Goal: Check status: Check status

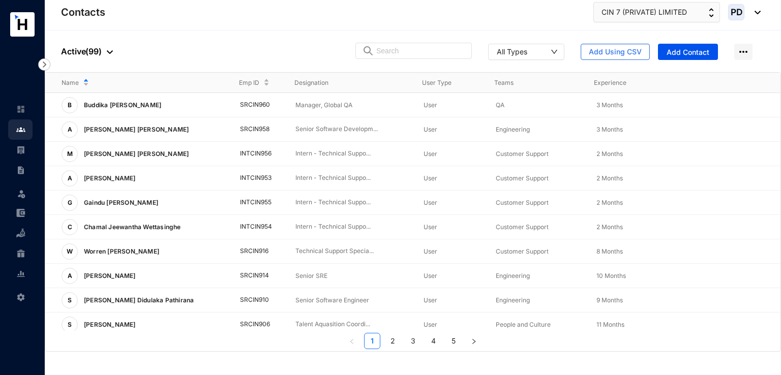
click at [21, 148] on img at bounding box center [20, 149] width 9 height 9
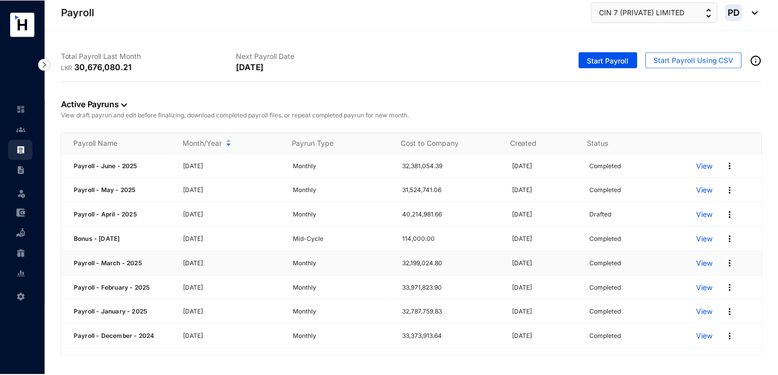
scroll to position [49, 0]
click at [727, 337] on img at bounding box center [732, 337] width 10 height 10
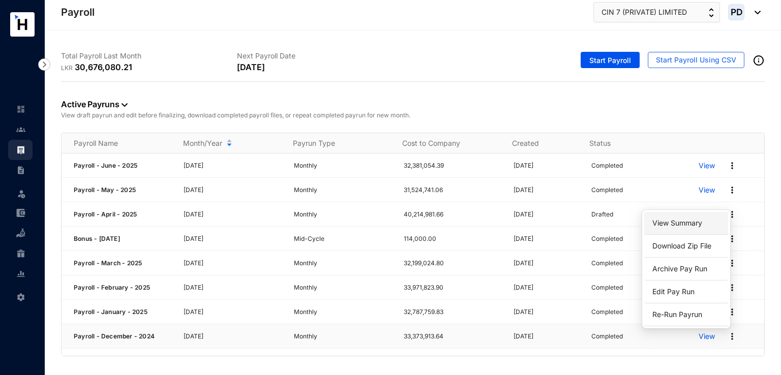
click at [677, 221] on link "View Summary" at bounding box center [687, 223] width 72 height 17
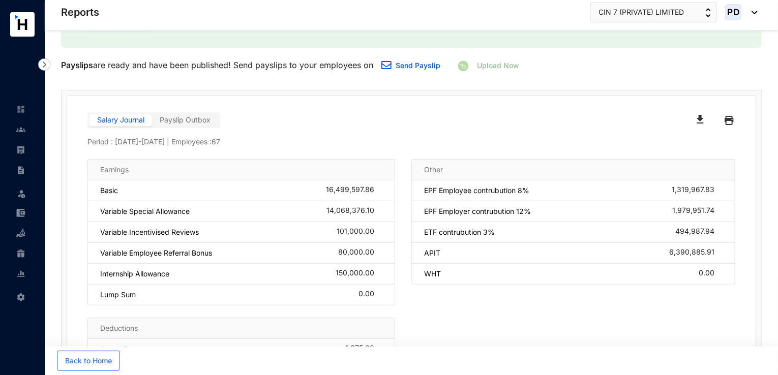
scroll to position [100, 0]
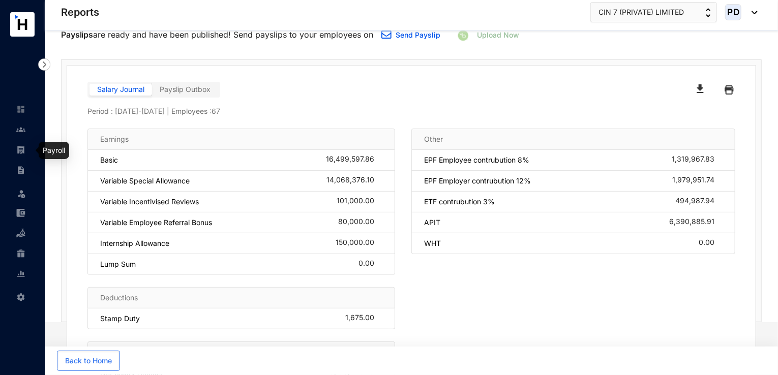
click at [21, 147] on img at bounding box center [20, 149] width 9 height 9
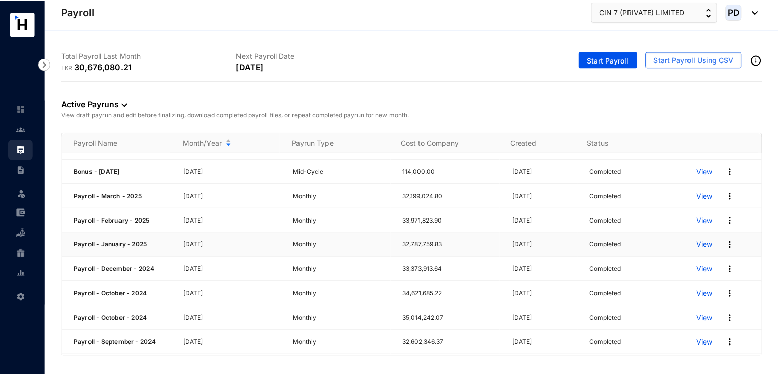
scroll to position [120, 0]
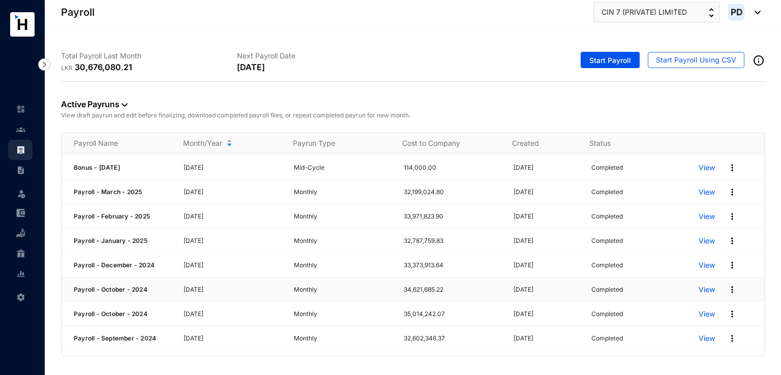
click at [726, 282] on div "View" at bounding box center [732, 290] width 66 height 16
click at [727, 285] on img at bounding box center [732, 290] width 10 height 10
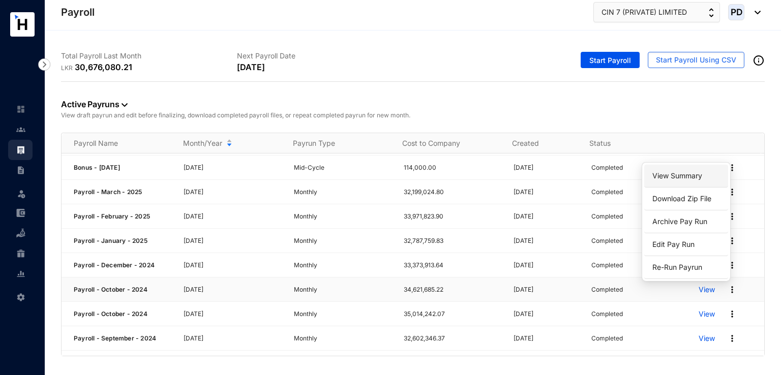
click at [672, 171] on link "View Summary" at bounding box center [687, 175] width 72 height 17
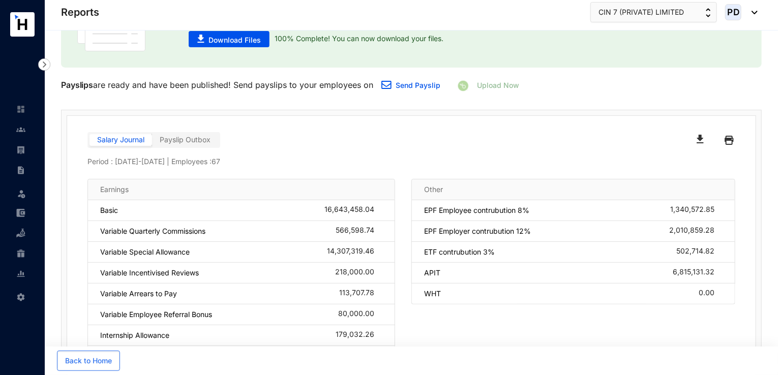
scroll to position [109, 0]
